Goal: Find contact information: Find contact information

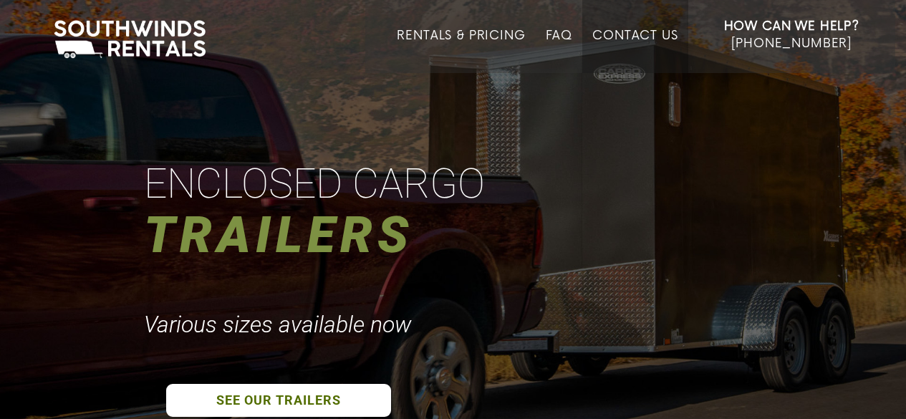
click at [641, 34] on link "Contact Us" at bounding box center [634, 51] width 85 height 44
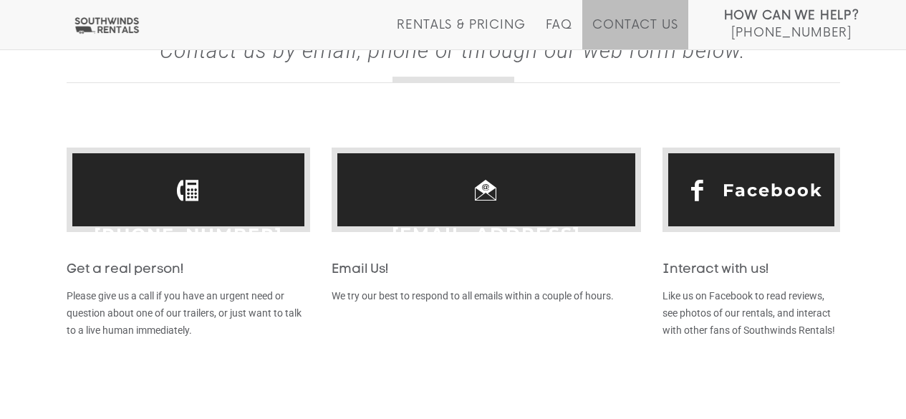
scroll to position [468, 0]
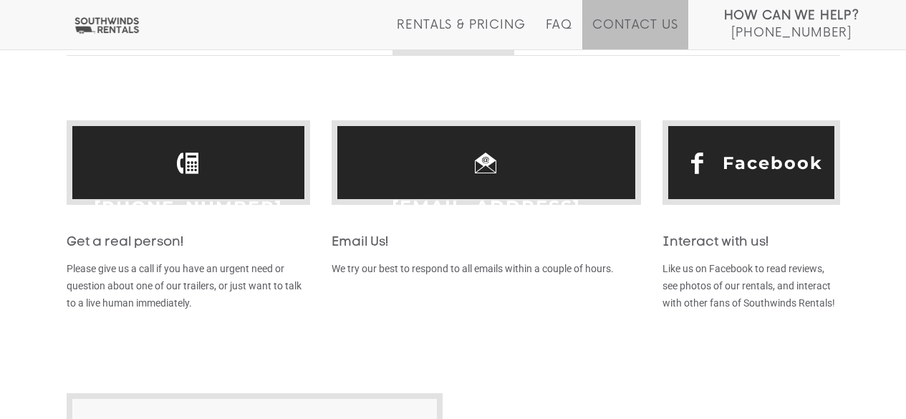
click at [719, 164] on span "Facebook" at bounding box center [752, 162] width 178 height 85
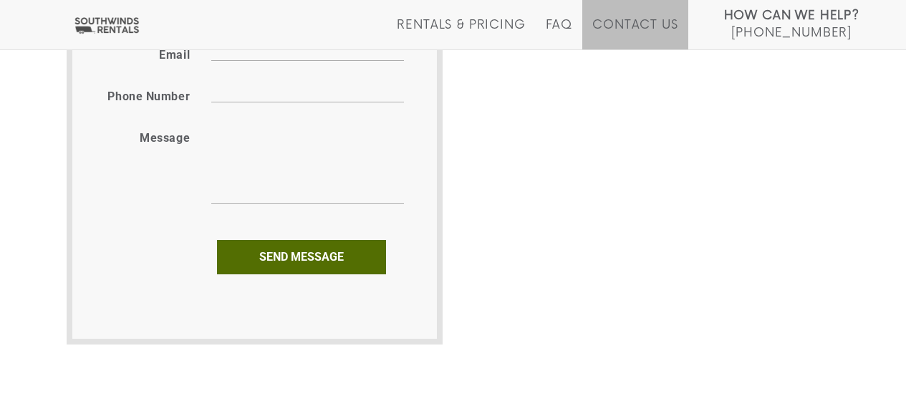
scroll to position [1024, 0]
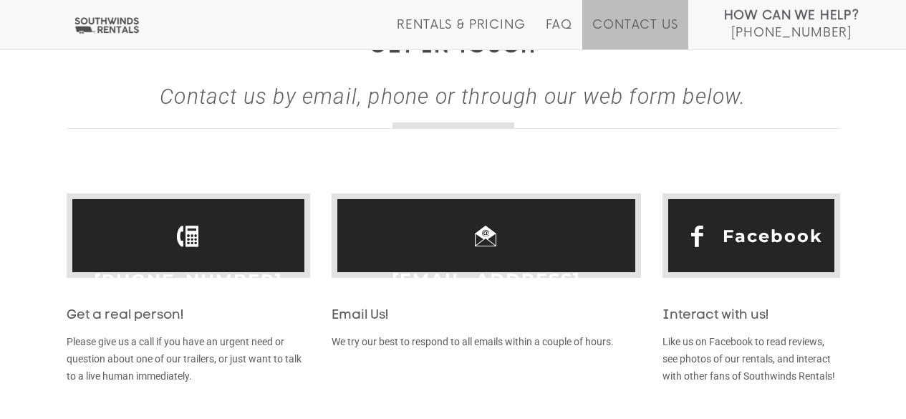
click at [696, 226] on span "Facebook" at bounding box center [752, 235] width 178 height 85
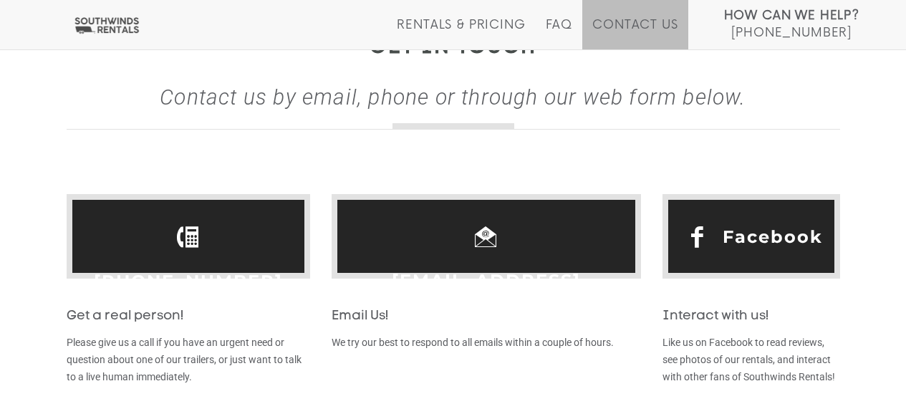
scroll to position [393, 0]
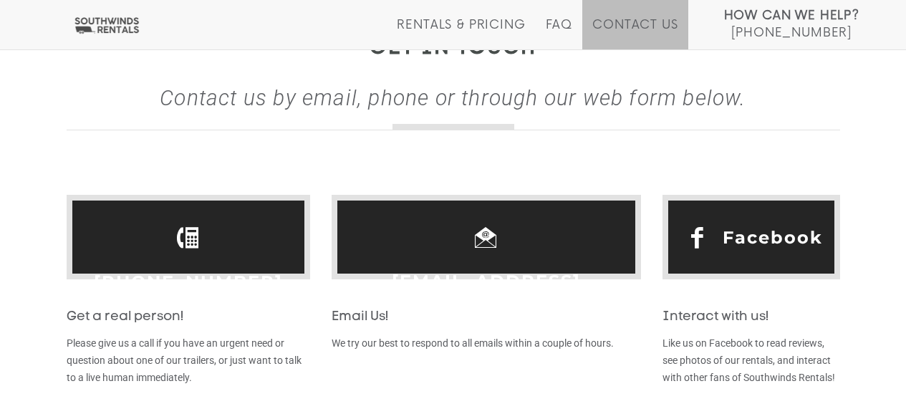
click at [515, 244] on span "hello@southwinds.rentals" at bounding box center [487, 237] width 310 height 85
click at [202, 260] on link "[PHONE_NUMBER]" at bounding box center [188, 282] width 189 height 44
click at [464, 242] on span "hello@southwinds.rentals" at bounding box center [487, 237] width 310 height 85
click at [687, 363] on p "Like us on Facebook to read reviews, see photos of our rentals, and interact wi…" at bounding box center [752, 361] width 178 height 52
click at [681, 243] on span "Facebook" at bounding box center [752, 237] width 178 height 85
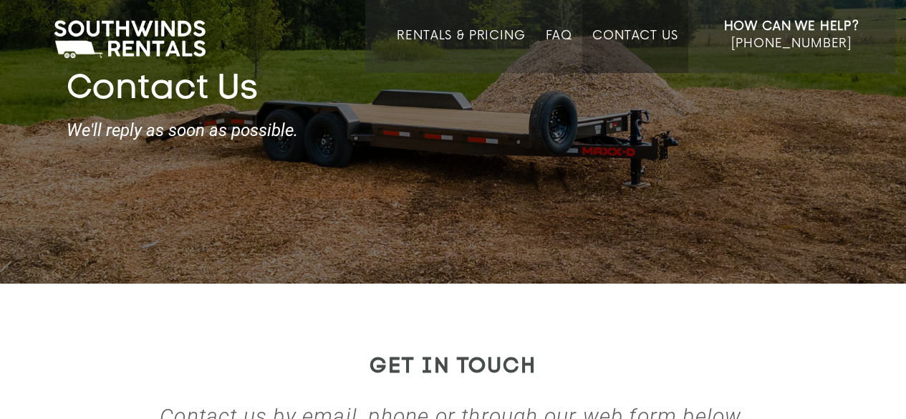
scroll to position [0, 0]
